Goal: Task Accomplishment & Management: Manage account settings

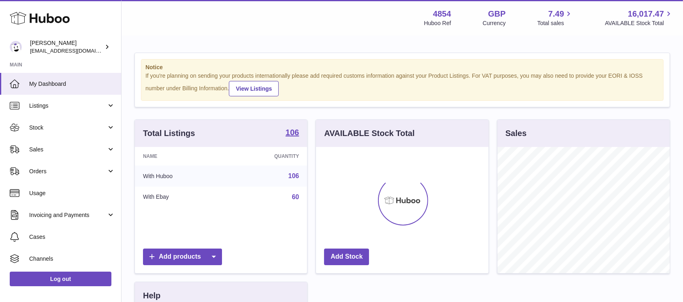
scroll to position [126, 172]
click at [94, 154] on link "Sales" at bounding box center [60, 149] width 121 height 22
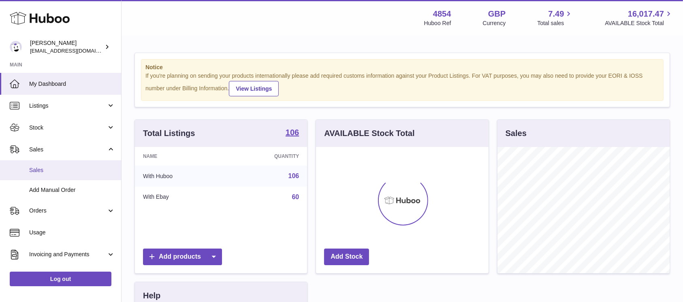
click at [83, 173] on span "Sales" at bounding box center [72, 170] width 86 height 8
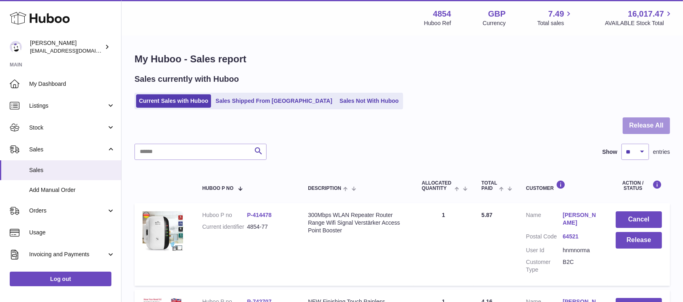
click at [647, 125] on button "Release All" at bounding box center [645, 125] width 47 height 17
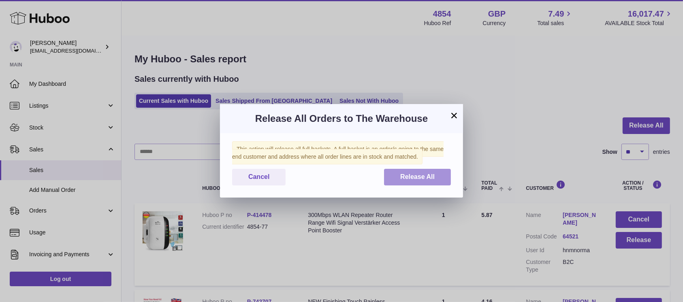
click at [404, 183] on button "Release All" at bounding box center [417, 177] width 67 height 17
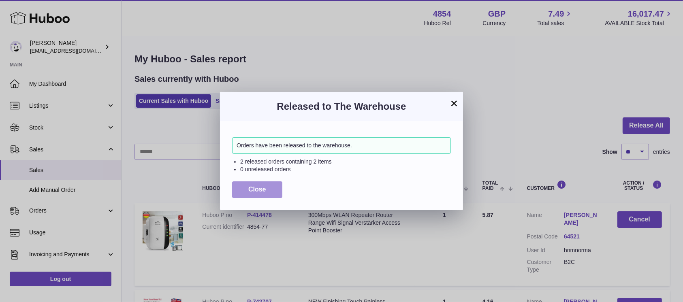
click at [270, 184] on button "Close" at bounding box center [257, 189] width 50 height 17
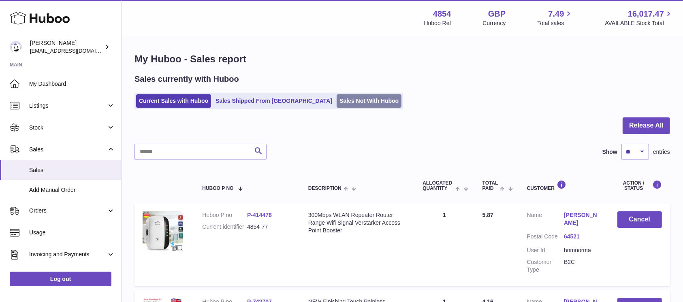
click at [336, 103] on link "Sales Not With Huboo" at bounding box center [368, 100] width 65 height 13
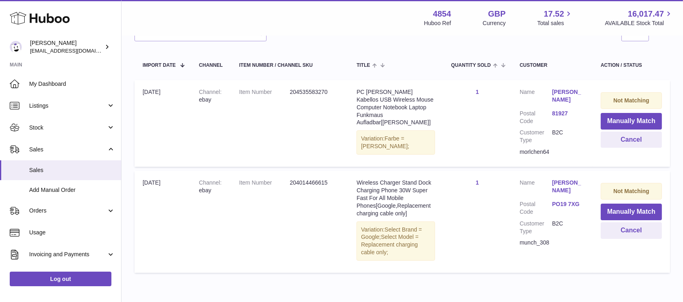
scroll to position [113, 0]
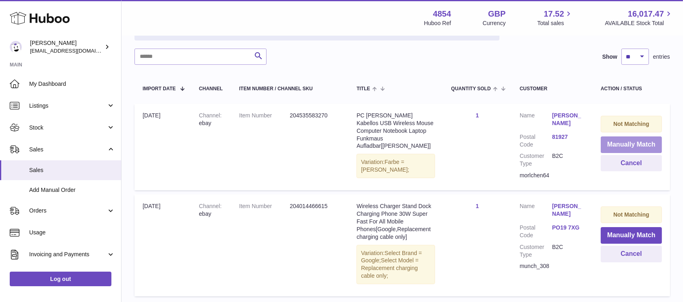
click at [632, 140] on button "Manually Match" at bounding box center [630, 144] width 61 height 17
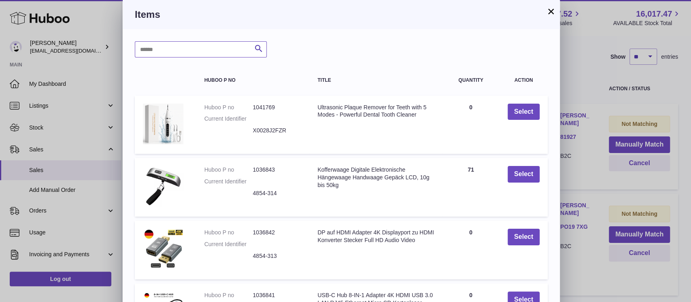
click at [154, 51] on input "text" at bounding box center [201, 49] width 132 height 16
type input "*****"
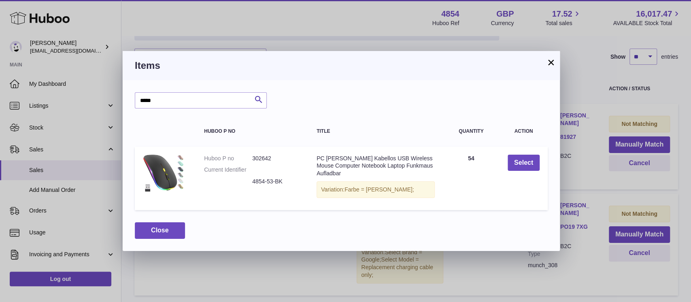
click at [520, 153] on td "Select" at bounding box center [524, 179] width 48 height 64
click at [523, 157] on button "Select" at bounding box center [524, 163] width 32 height 17
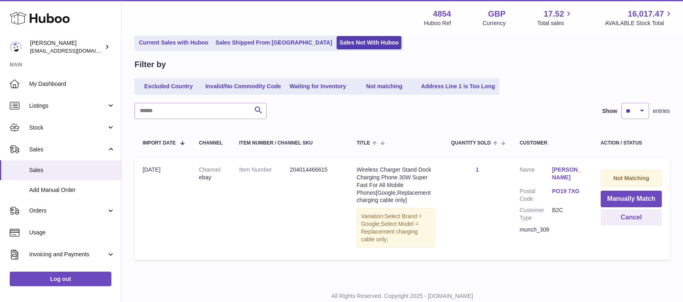
scroll to position [0, 0]
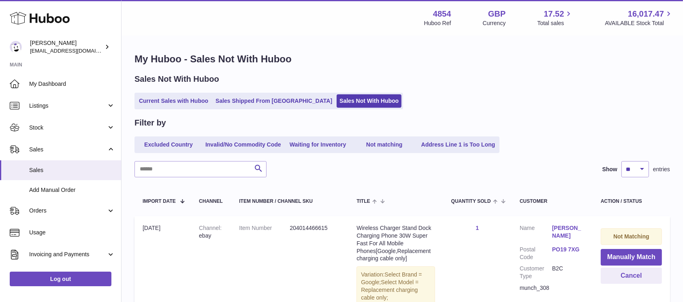
click at [185, 89] on div "Sales Not With Huboo Current Sales with Huboo Sales Shipped From [GEOGRAPHIC_DA…" at bounding box center [401, 92] width 535 height 36
click at [185, 99] on link "Current Sales with Huboo" at bounding box center [173, 100] width 75 height 13
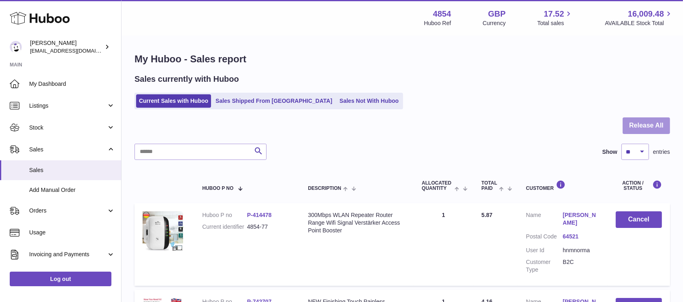
click at [646, 123] on button "Release All" at bounding box center [645, 125] width 47 height 17
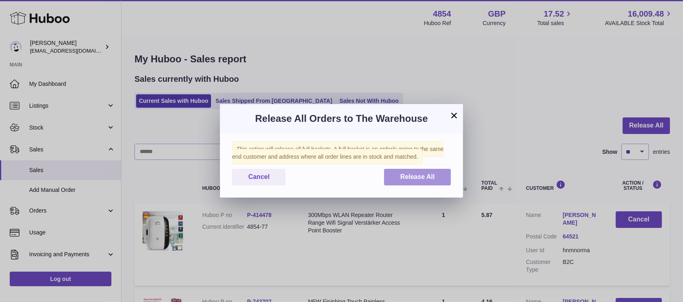
click at [415, 181] on button "Release All" at bounding box center [417, 177] width 67 height 17
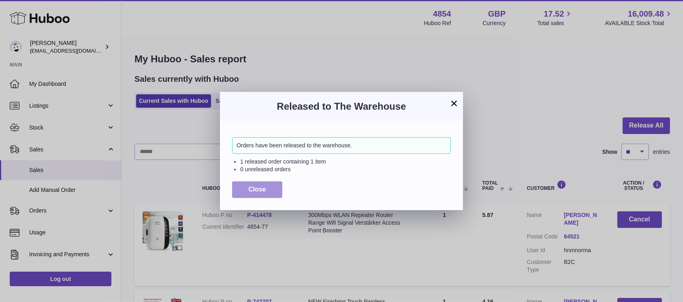
click at [256, 190] on span "Close" at bounding box center [257, 189] width 18 height 7
